Goal: Transaction & Acquisition: Purchase product/service

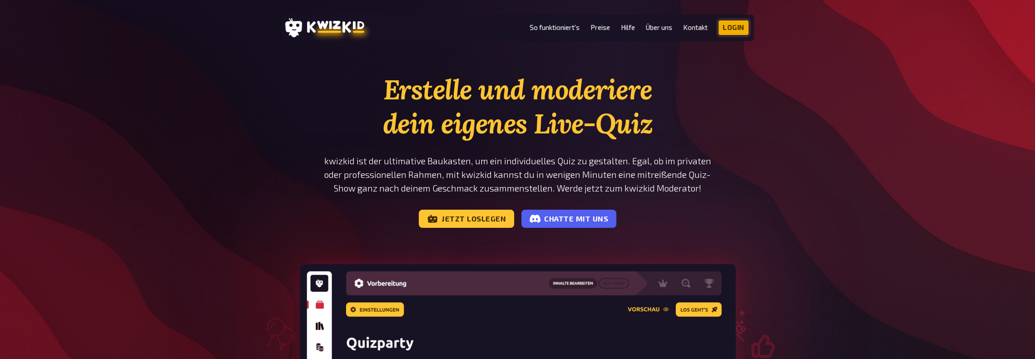
click at [738, 24] on link "Login" at bounding box center [733, 27] width 30 height 15
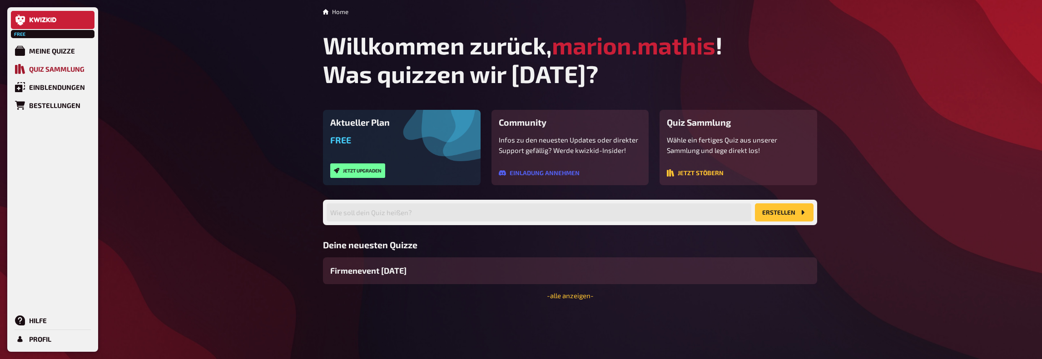
click at [38, 67] on div "Quiz Sammlung" at bounding box center [56, 69] width 55 height 8
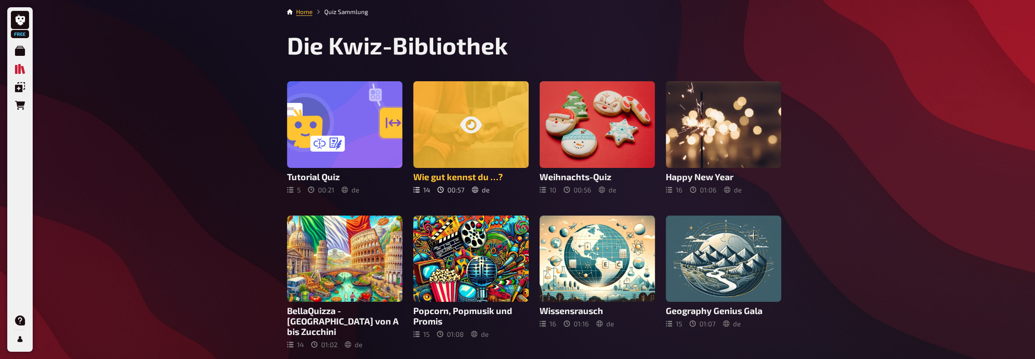
click at [477, 134] on icon at bounding box center [471, 125] width 22 height 22
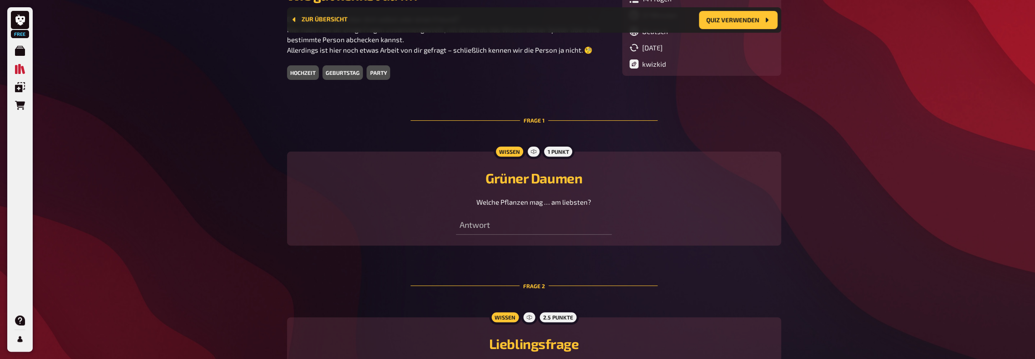
scroll to position [397, 0]
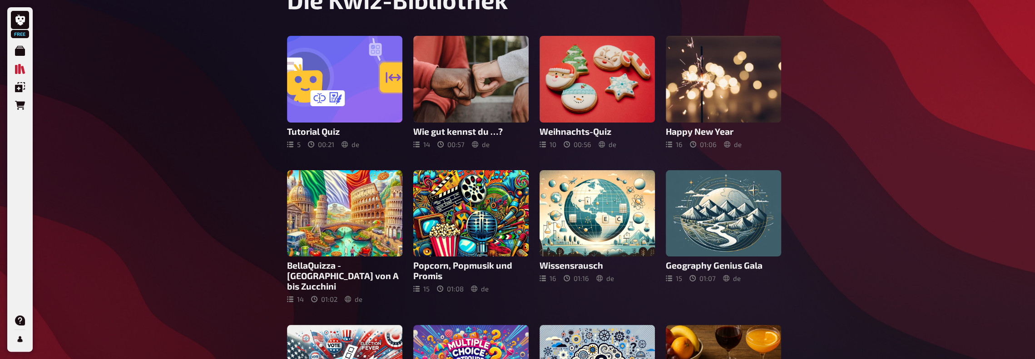
scroll to position [136, 0]
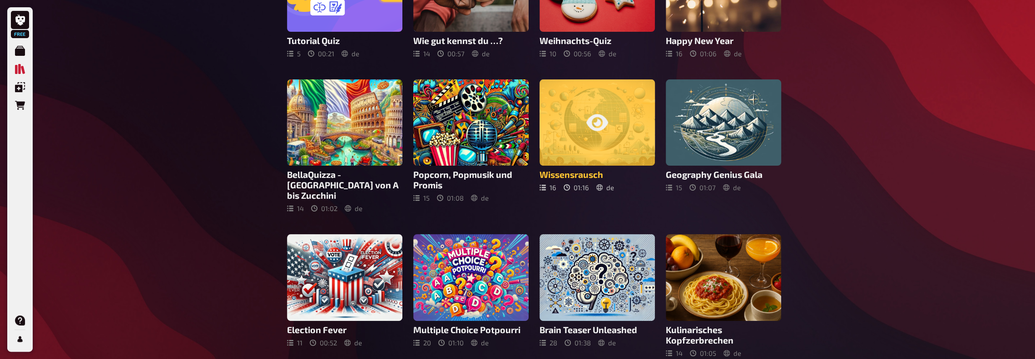
click at [607, 148] on div at bounding box center [596, 122] width 115 height 87
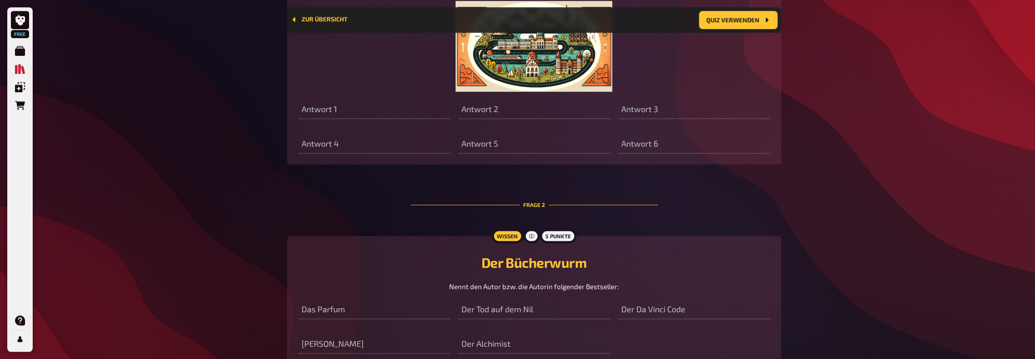
scroll to position [634, 0]
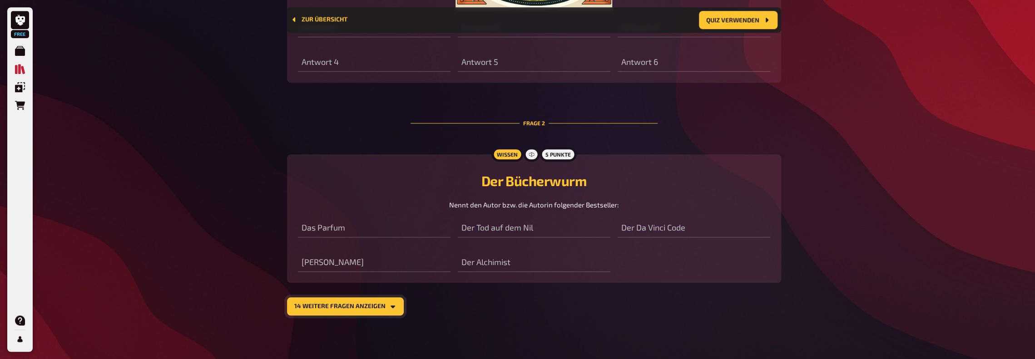
click at [381, 306] on button "14 weitere Fragen anzeigen" at bounding box center [345, 306] width 117 height 18
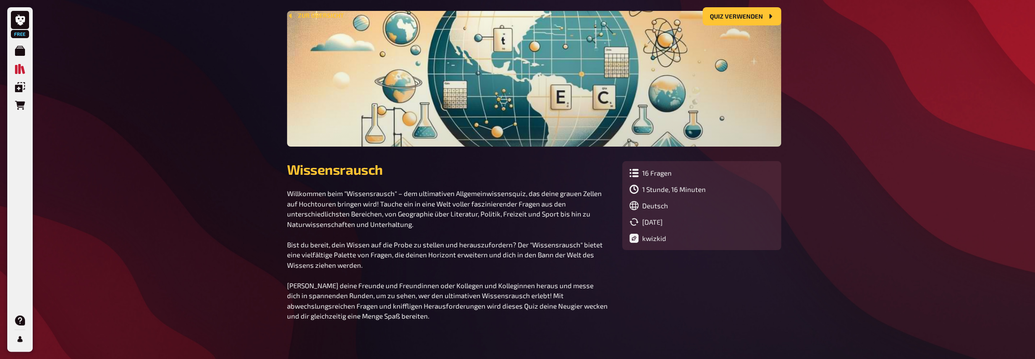
scroll to position [0, 0]
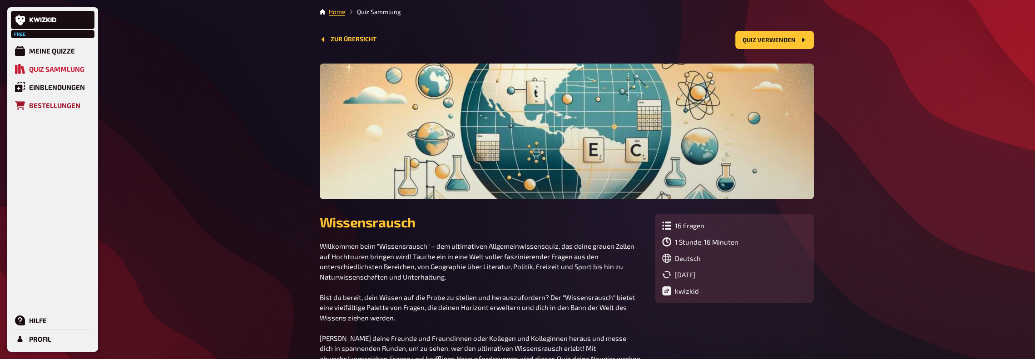
click at [21, 106] on icon at bounding box center [20, 105] width 10 height 10
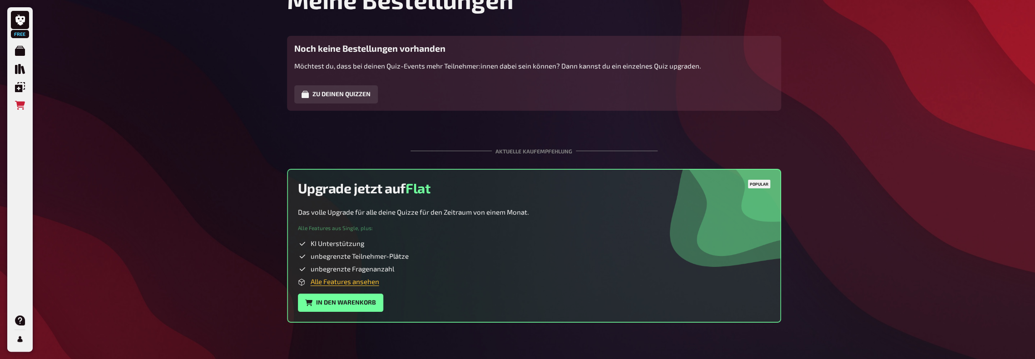
scroll to position [53, 0]
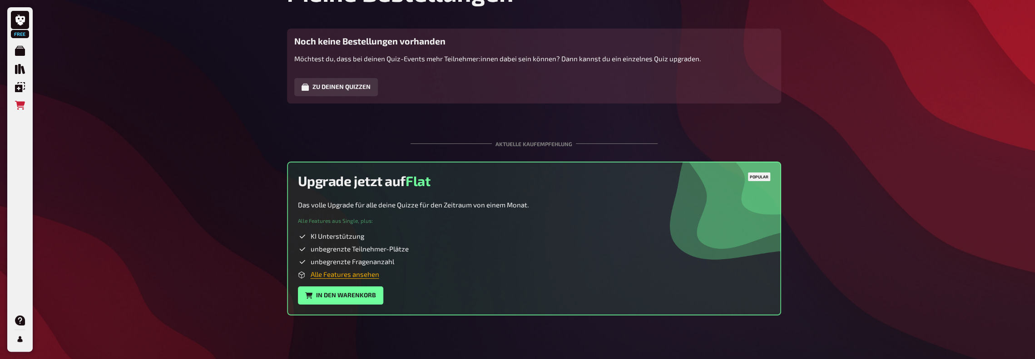
click at [365, 276] on link "Alle Features ansehen" at bounding box center [345, 274] width 69 height 8
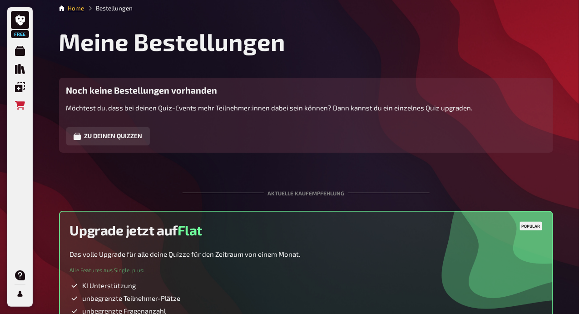
scroll to position [0, 0]
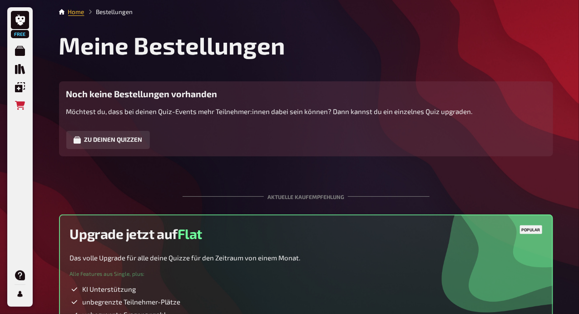
click at [77, 16] on li "Home" at bounding box center [76, 11] width 16 height 9
click at [79, 12] on link "Home" at bounding box center [76, 11] width 16 height 7
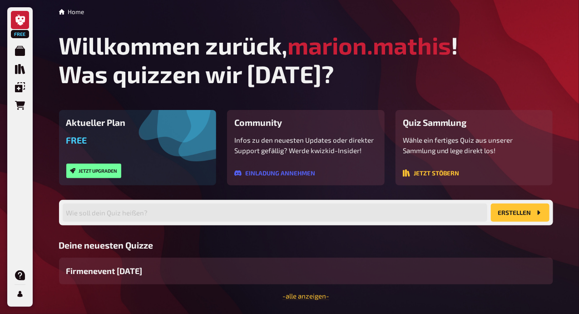
drag, startPoint x: 578, startPoint y: 138, endPoint x: 568, endPoint y: 194, distance: 57.1
click at [568, 194] on div "Free Meine Quizze Quiz Sammlung Einblendungen Bestellungen Hilfe Profil Home Wi…" at bounding box center [289, 171] width 579 height 343
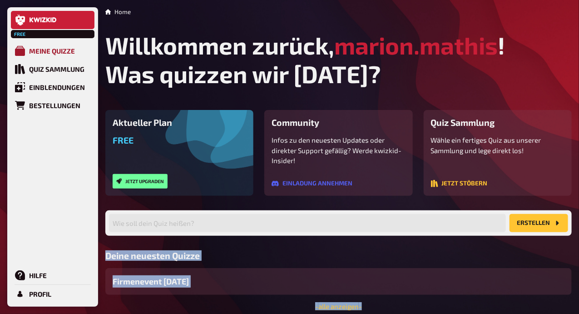
click at [34, 54] on div "Meine Quizze" at bounding box center [52, 51] width 46 height 8
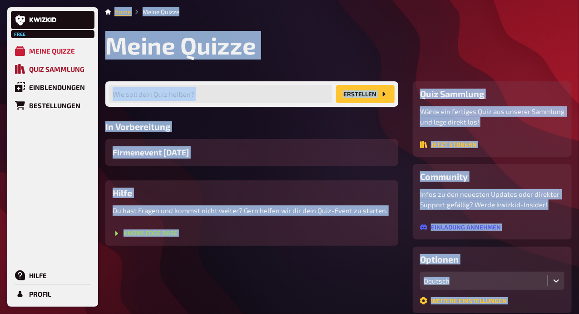
click at [46, 70] on div "Quiz Sammlung" at bounding box center [56, 69] width 55 height 8
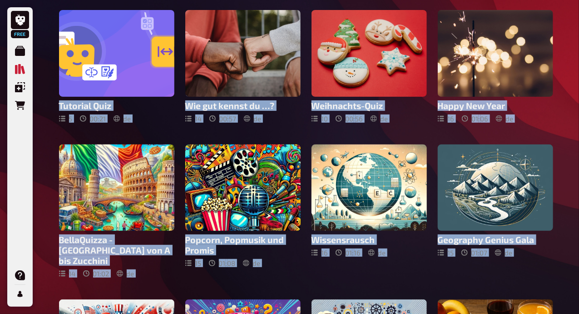
scroll to position [72, 0]
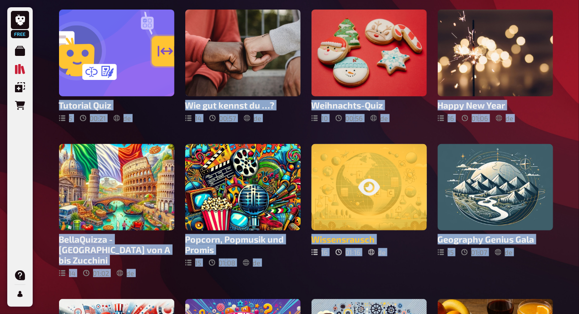
click at [349, 191] on div at bounding box center [368, 187] width 115 height 87
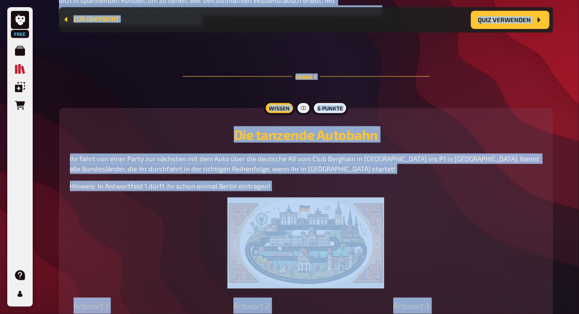
scroll to position [362, 0]
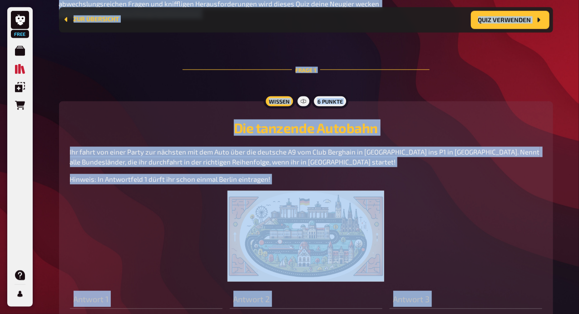
click at [488, 213] on figure at bounding box center [306, 236] width 472 height 91
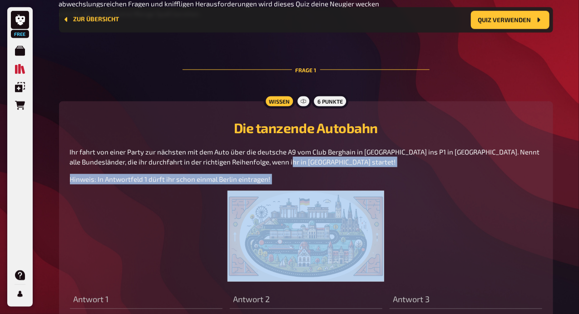
drag, startPoint x: 578, startPoint y: 165, endPoint x: 564, endPoint y: 216, distance: 53.0
click at [564, 216] on div "Free Meine Quizze Quiz Sammlung Einblendungen Bestellungen Hilfe Profil Home Qu…" at bounding box center [289, 134] width 579 height 993
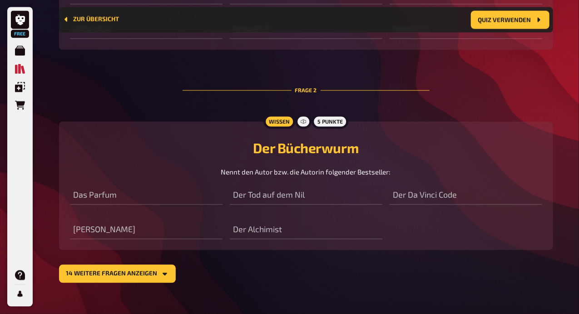
scroll to position [679, 0]
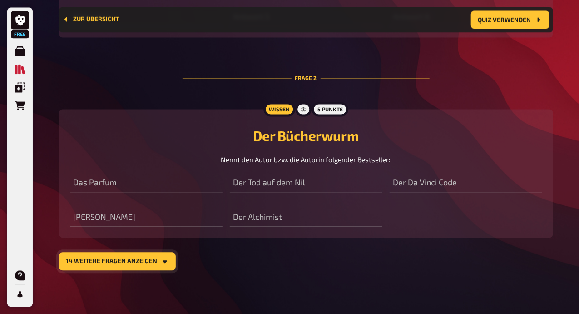
click at [156, 262] on button "14 weitere Fragen anzeigen" at bounding box center [117, 261] width 117 height 18
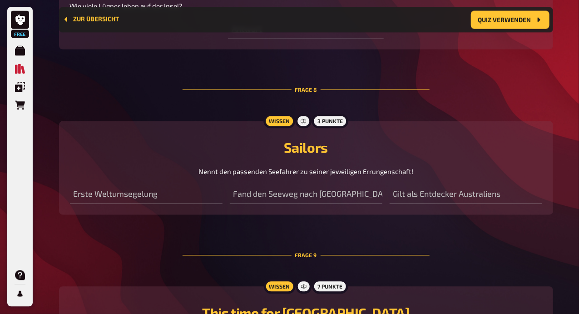
scroll to position [2005, 0]
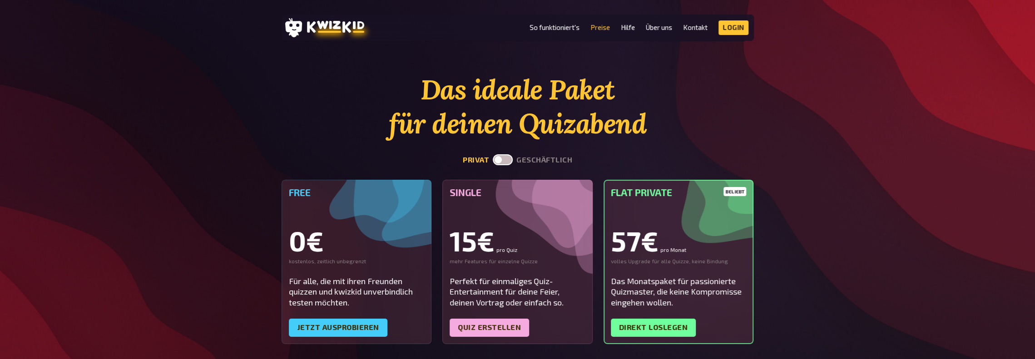
click at [507, 159] on label at bounding box center [503, 159] width 20 height 11
click at [493, 154] on input "checkbox" at bounding box center [492, 154] width 0 height 0
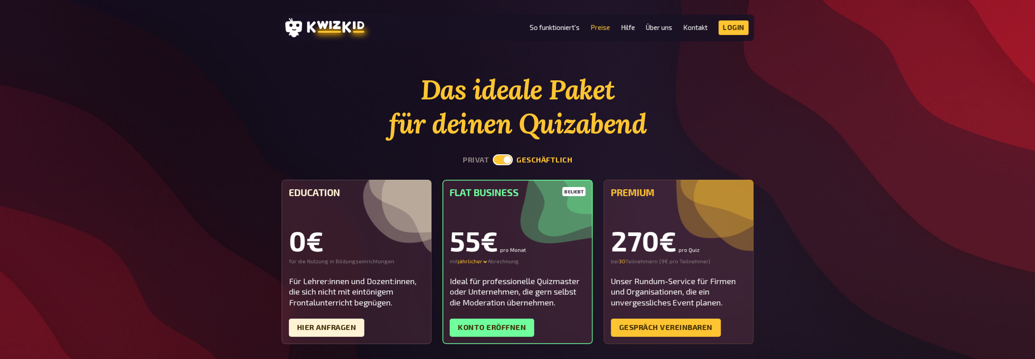
click at [507, 159] on label at bounding box center [503, 159] width 20 height 11
click at [493, 154] on input "checkbox" at bounding box center [492, 154] width 0 height 0
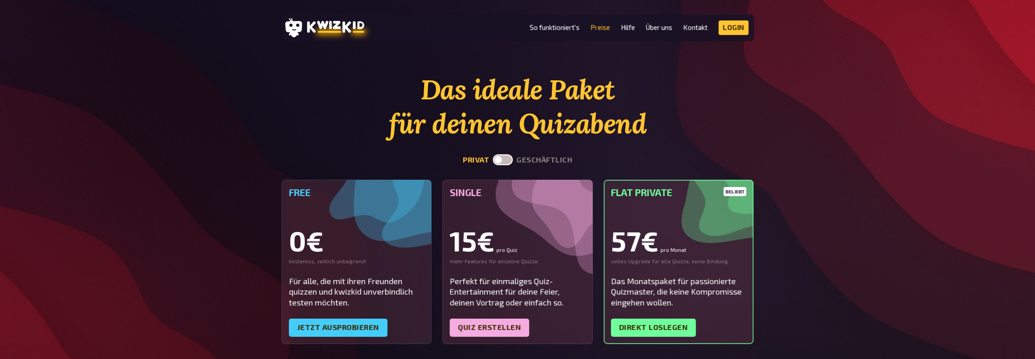
click at [507, 159] on label at bounding box center [503, 159] width 20 height 11
click at [493, 154] on input "checkbox" at bounding box center [492, 154] width 0 height 0
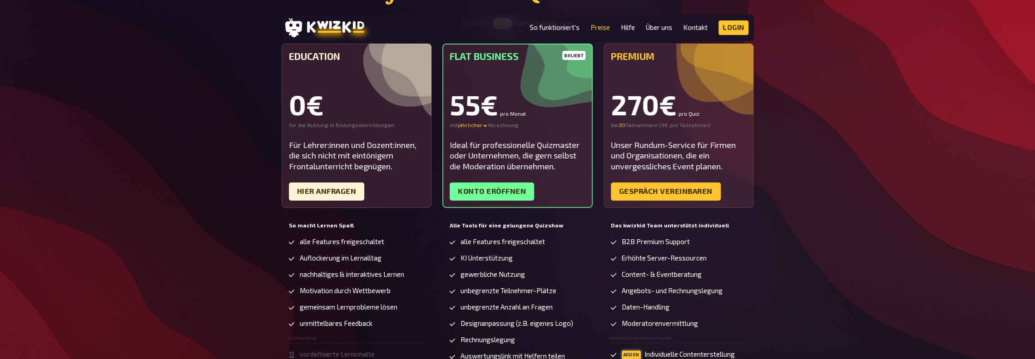
scroll to position [91, 0]
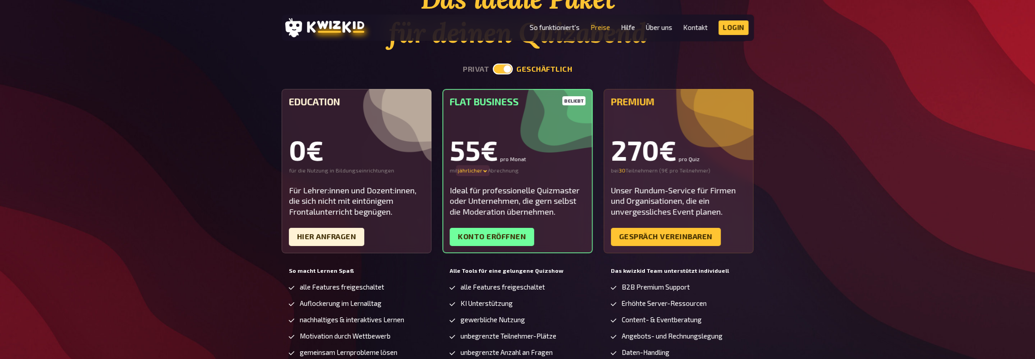
click at [486, 171] on icon at bounding box center [485, 171] width 4 height 2
click at [481, 188] on div "jährlicher - 30 %" at bounding box center [490, 188] width 64 height 7
click at [504, 70] on label at bounding box center [503, 69] width 20 height 11
click at [493, 64] on input "checkbox" at bounding box center [492, 63] width 0 height 0
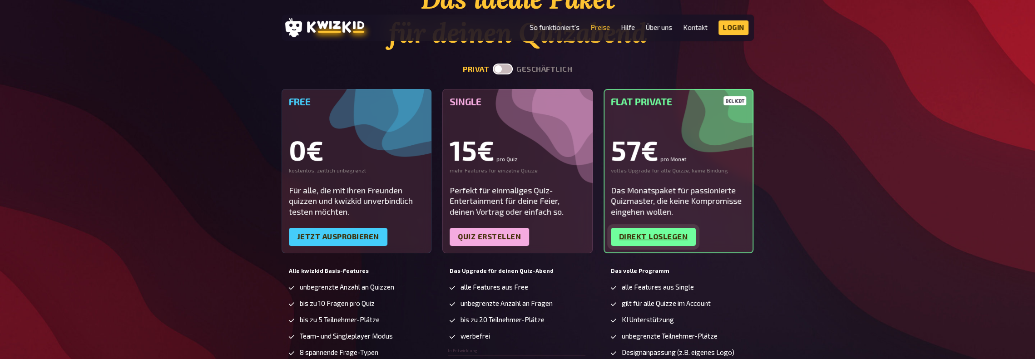
click at [656, 235] on link "Direkt loslegen" at bounding box center [653, 237] width 85 height 18
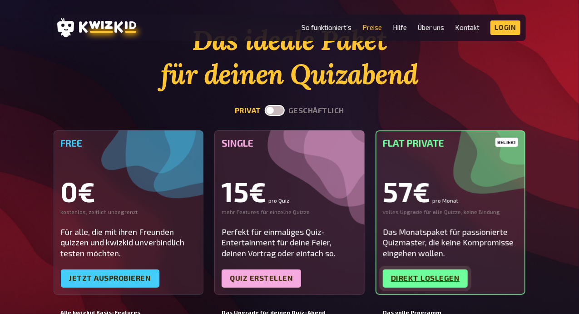
scroll to position [74, 0]
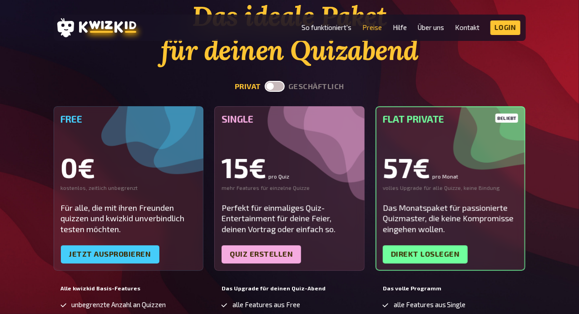
click at [275, 83] on label at bounding box center [275, 86] width 20 height 11
click at [265, 81] on input "checkbox" at bounding box center [264, 80] width 0 height 0
checkbox input "true"
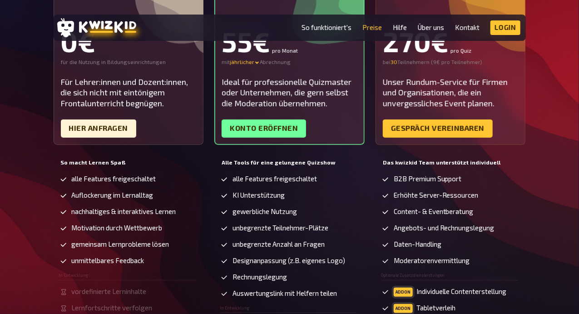
scroll to position [140, 0]
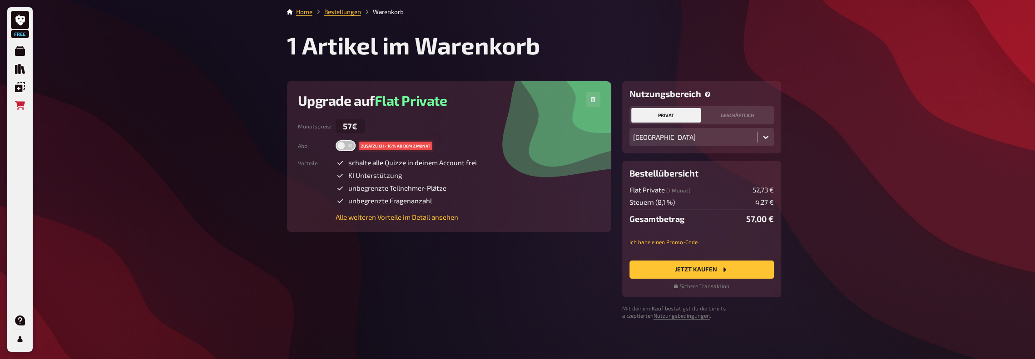
scroll to position [4, 0]
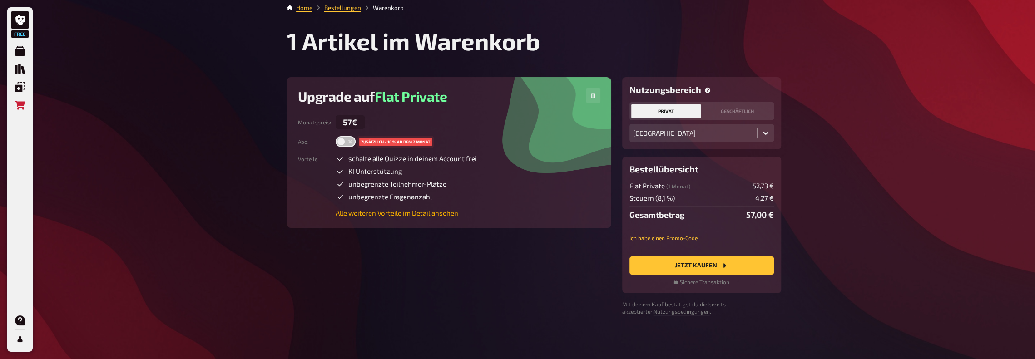
click at [401, 212] on link "Alle weiteren Vorteile im Detail ansehen" at bounding box center [406, 213] width 141 height 8
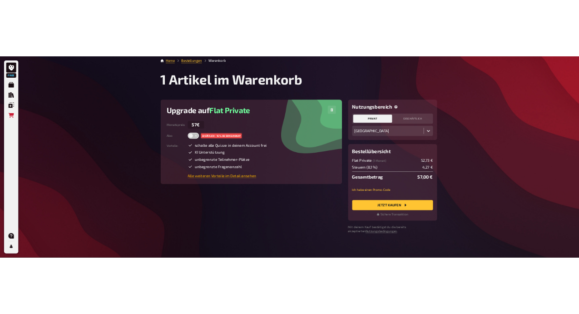
scroll to position [4, 0]
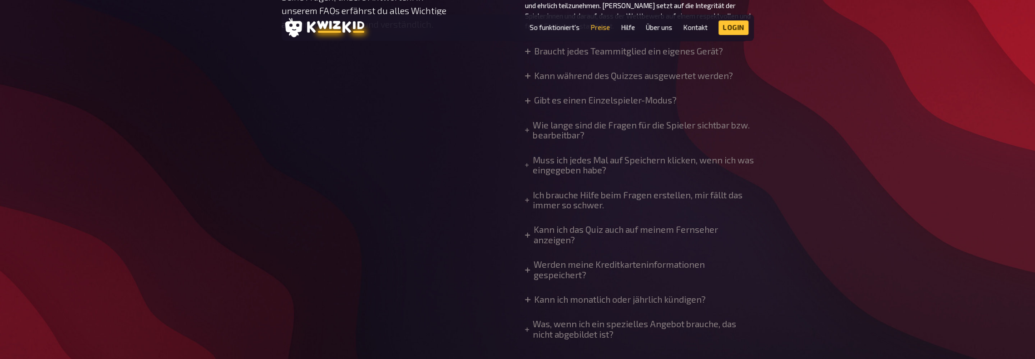
scroll to position [863, 0]
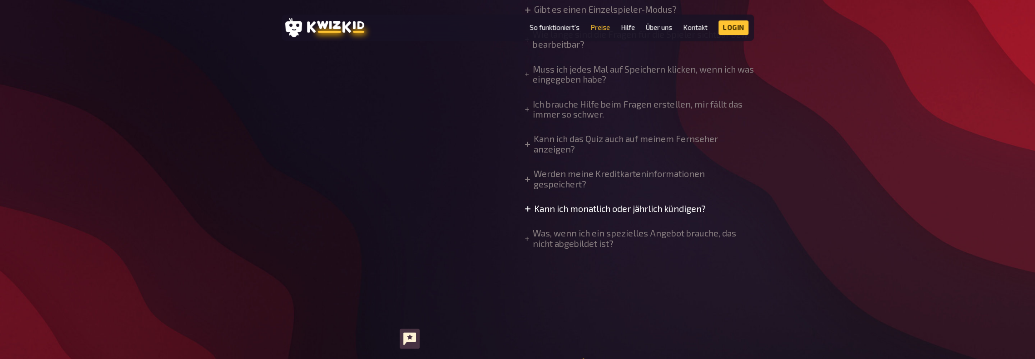
click at [527, 206] on icon at bounding box center [527, 208] width 5 height 5
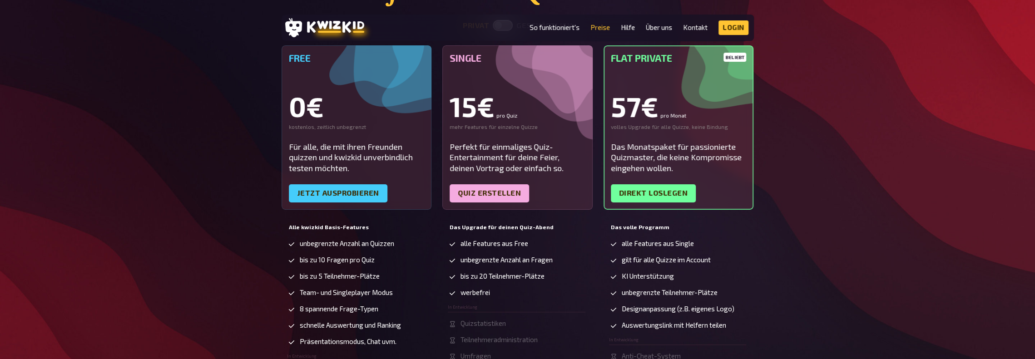
scroll to position [0, 0]
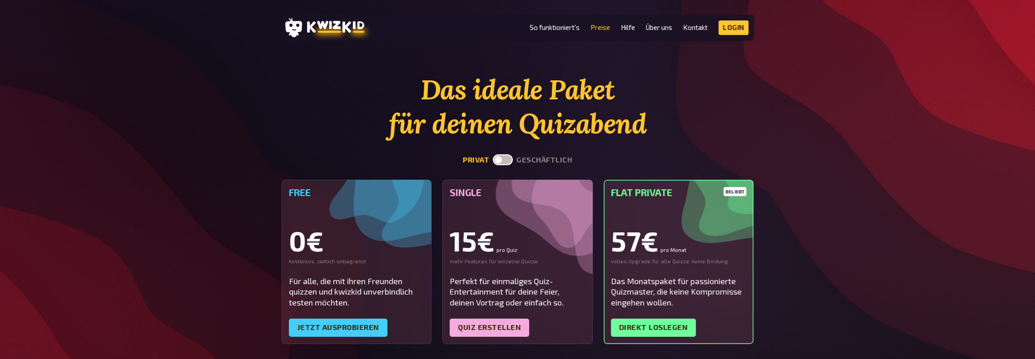
click at [506, 160] on label at bounding box center [503, 159] width 20 height 11
click at [493, 154] on input "checkbox" at bounding box center [492, 154] width 0 height 0
checkbox input "true"
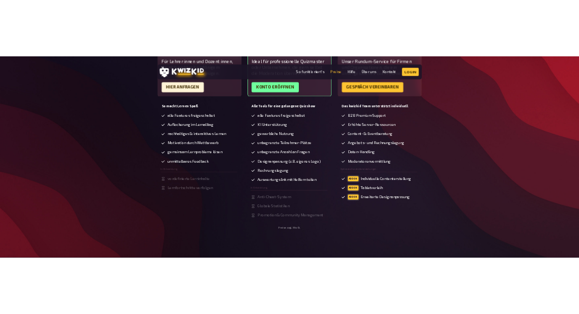
scroll to position [182, 0]
